Goal: Task Accomplishment & Management: Manage account settings

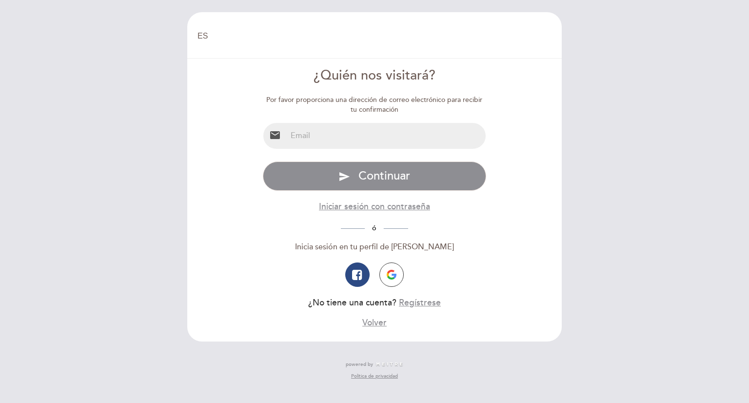
select select "es"
drag, startPoint x: 0, startPoint y: 0, endPoint x: 316, endPoint y: 140, distance: 346.2
click at [316, 140] on input "email" at bounding box center [386, 136] width 199 height 26
type input "[PERSON_NAME][EMAIL_ADDRESS][DOMAIN_NAME]"
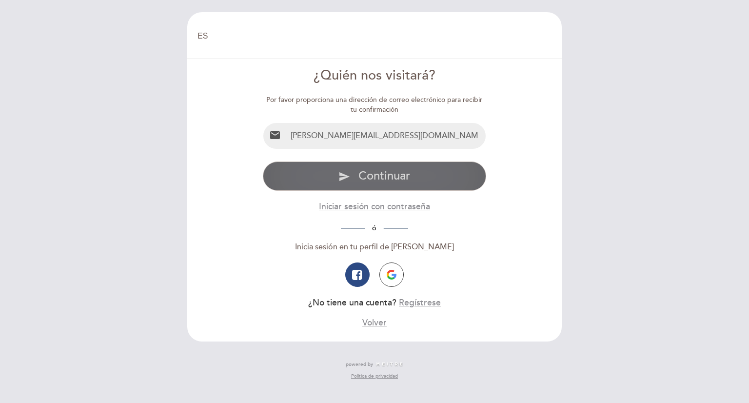
click at [400, 183] on button "send Continuar" at bounding box center [375, 175] width 224 height 29
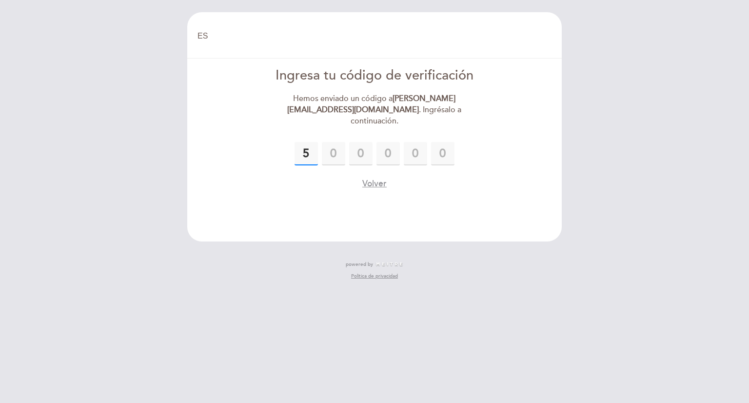
type input "5"
type input "0"
type input "2"
type input "8"
type input "2"
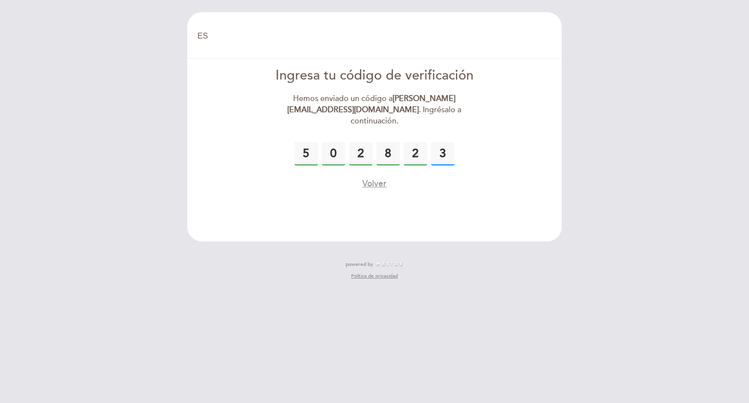
type input "3"
